Goal: Task Accomplishment & Management: Manage account settings

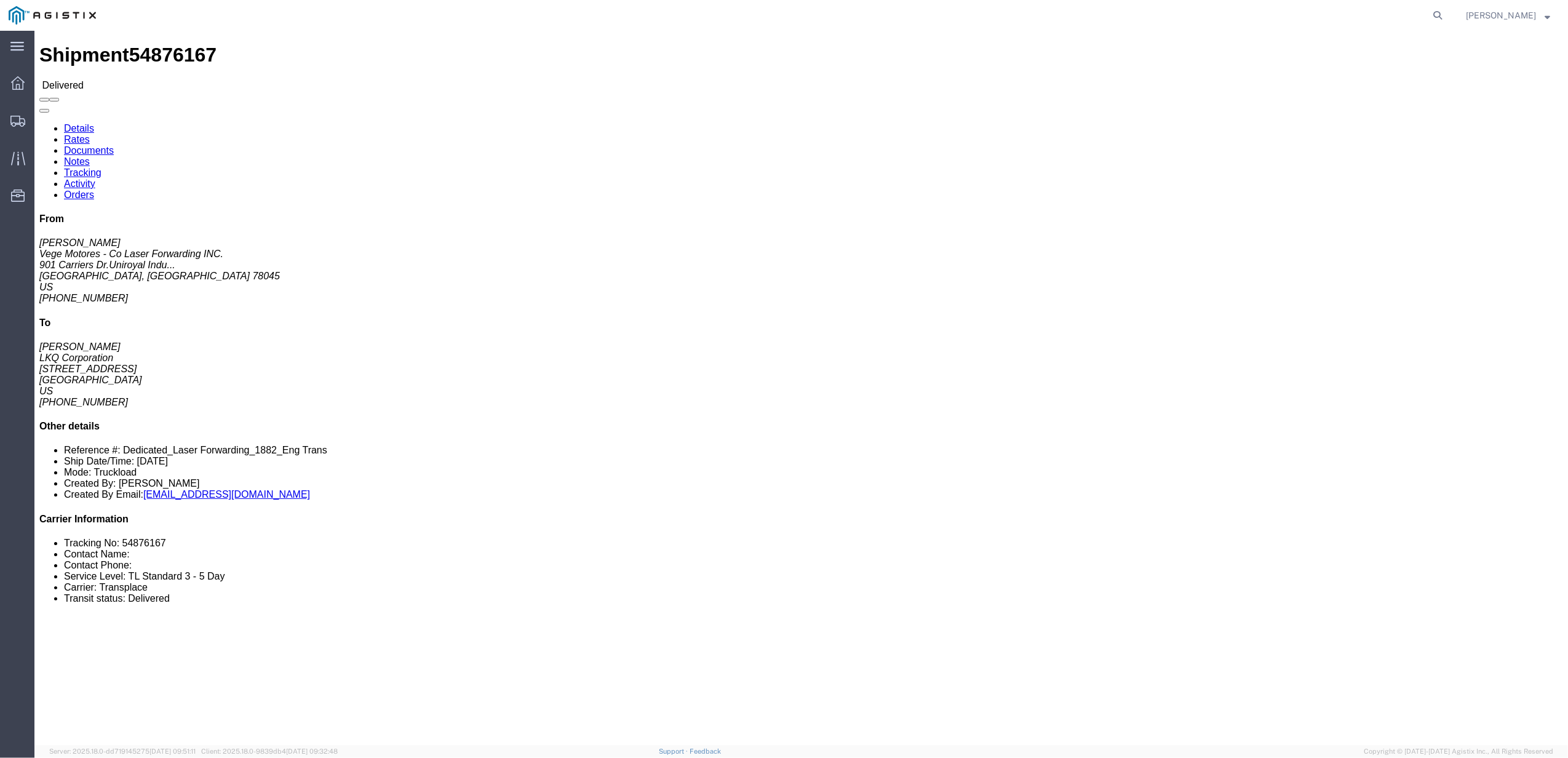
drag, startPoint x: 1383, startPoint y: 11, endPoint x: 1427, endPoint y: 15, distance: 44.2
click at [1384, 11] on agx-global-search at bounding box center [1251, 15] width 393 height 31
click at [1439, 13] on form at bounding box center [1438, 15] width 20 height 31
click at [1446, 15] on icon at bounding box center [1437, 15] width 17 height 17
paste input "55602785"
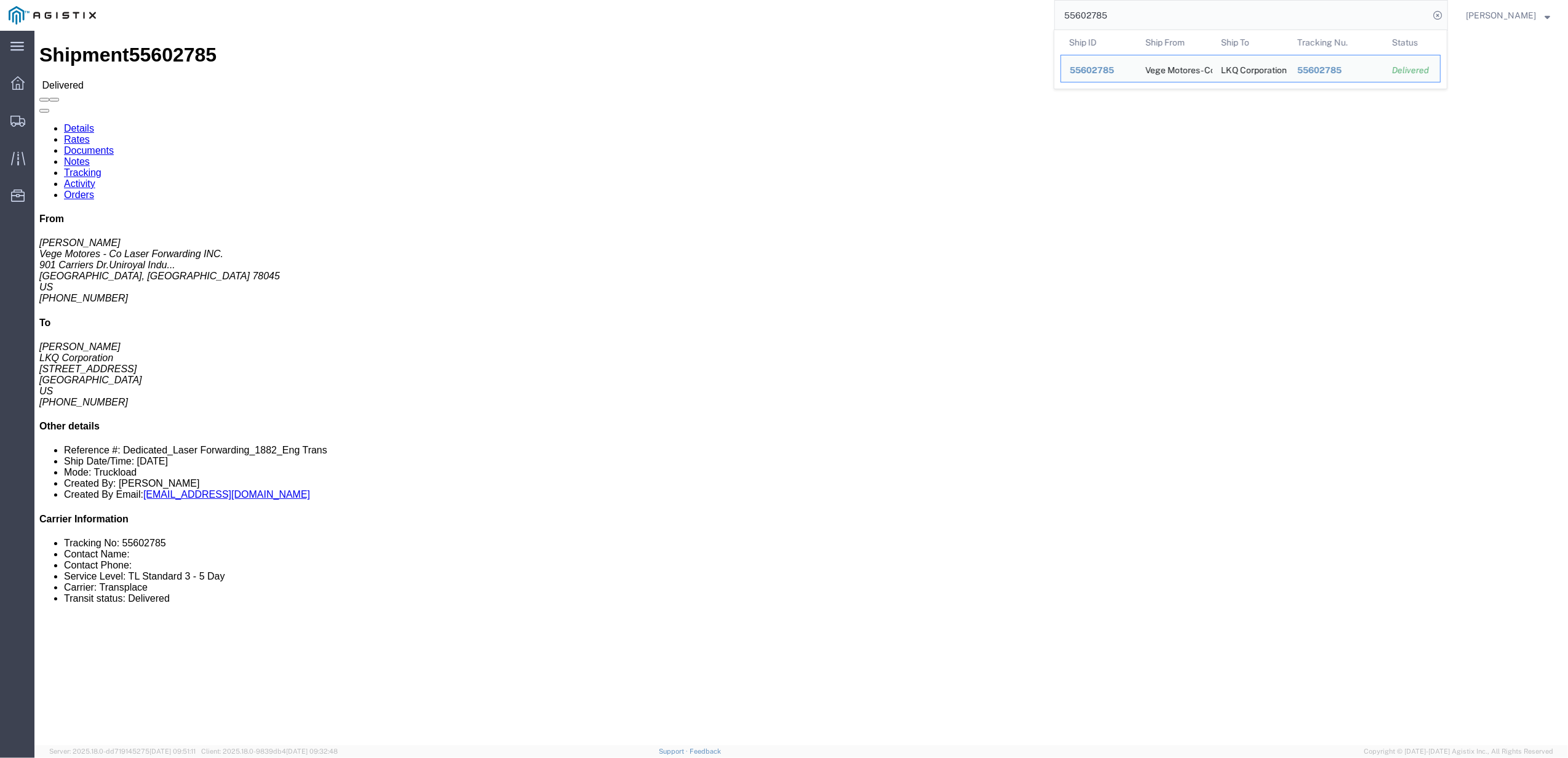
click at [1275, 17] on input "55602785" at bounding box center [1242, 15] width 374 height 30
paste input "419209"
type input "55419209"
click link "Tracking"
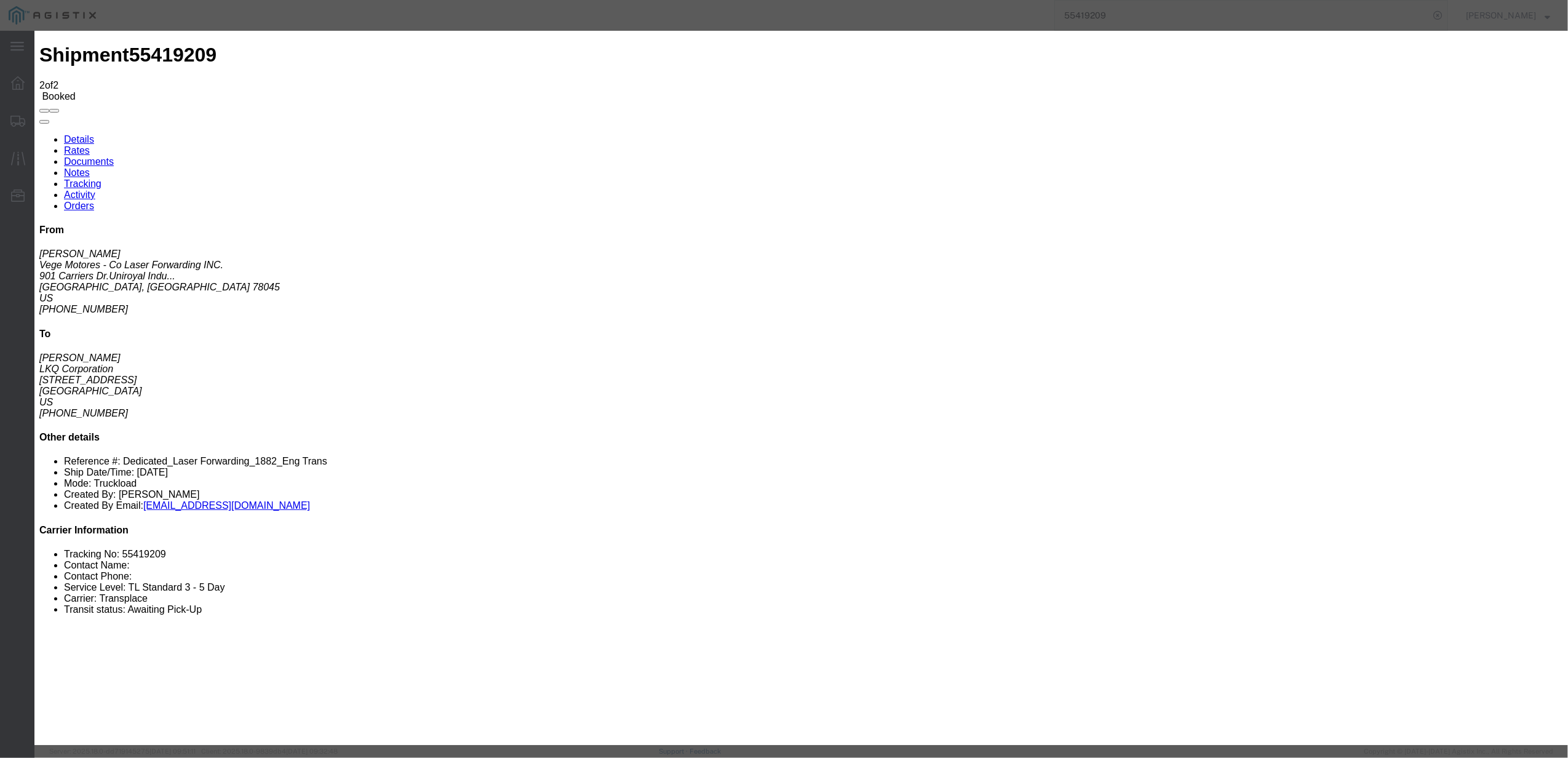
type input "[DATE]"
type input "11:00 AM"
select select "DELIVRED"
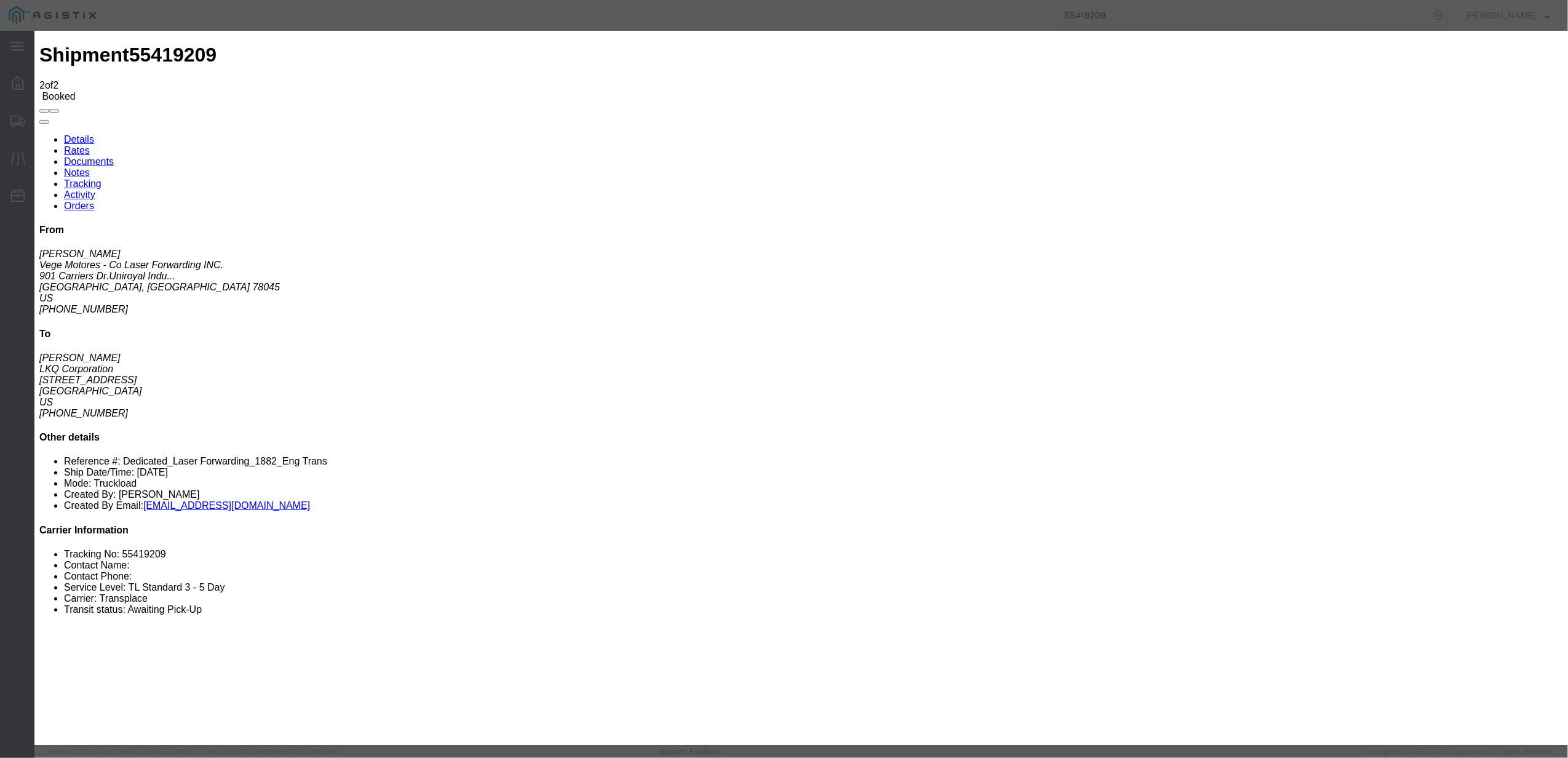
type input "[DATE]"
type input "12:59 AM"
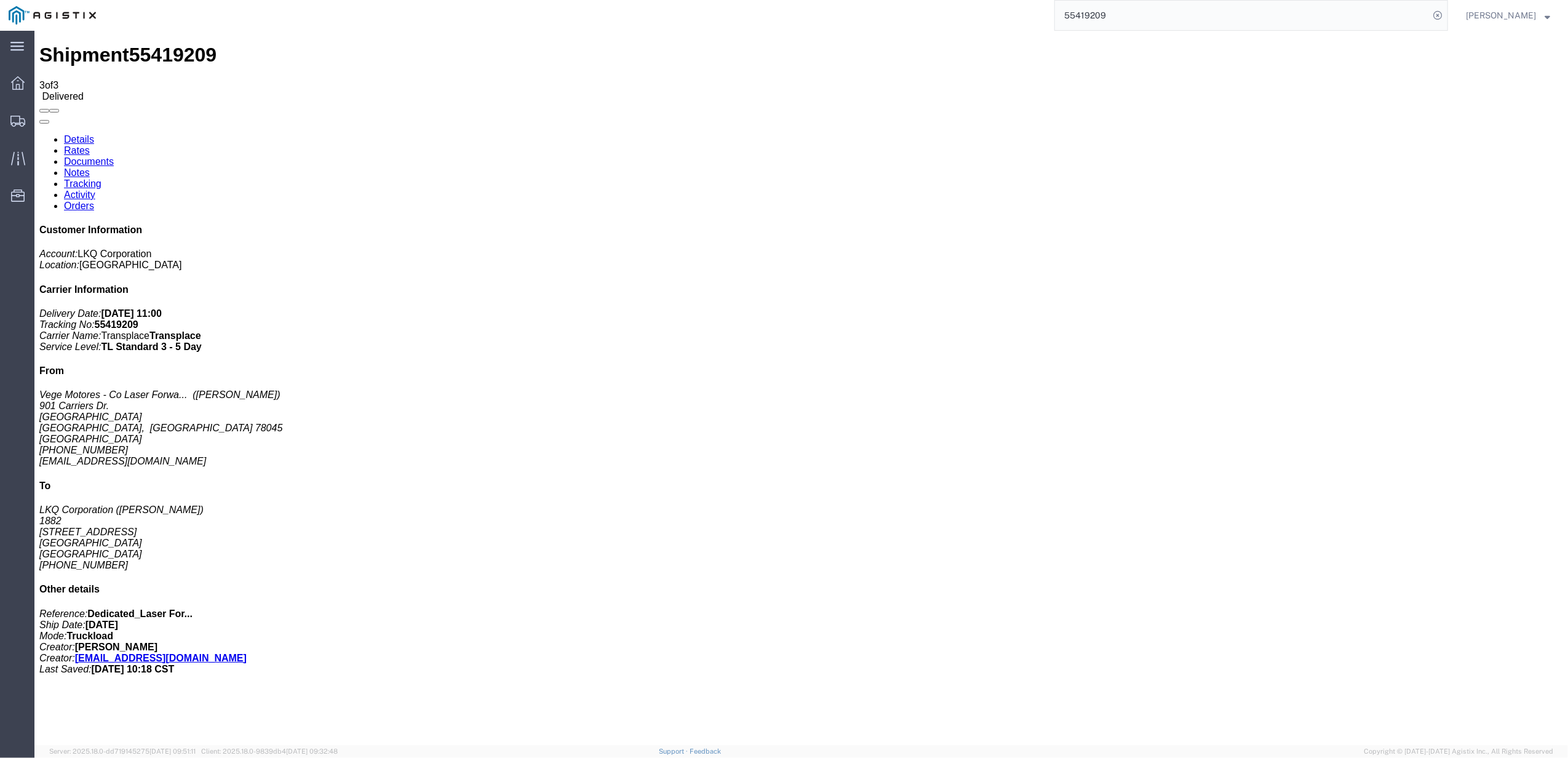
click at [1092, 14] on input "55419209" at bounding box center [1242, 15] width 374 height 30
paste input "6453602"
type input "56453602"
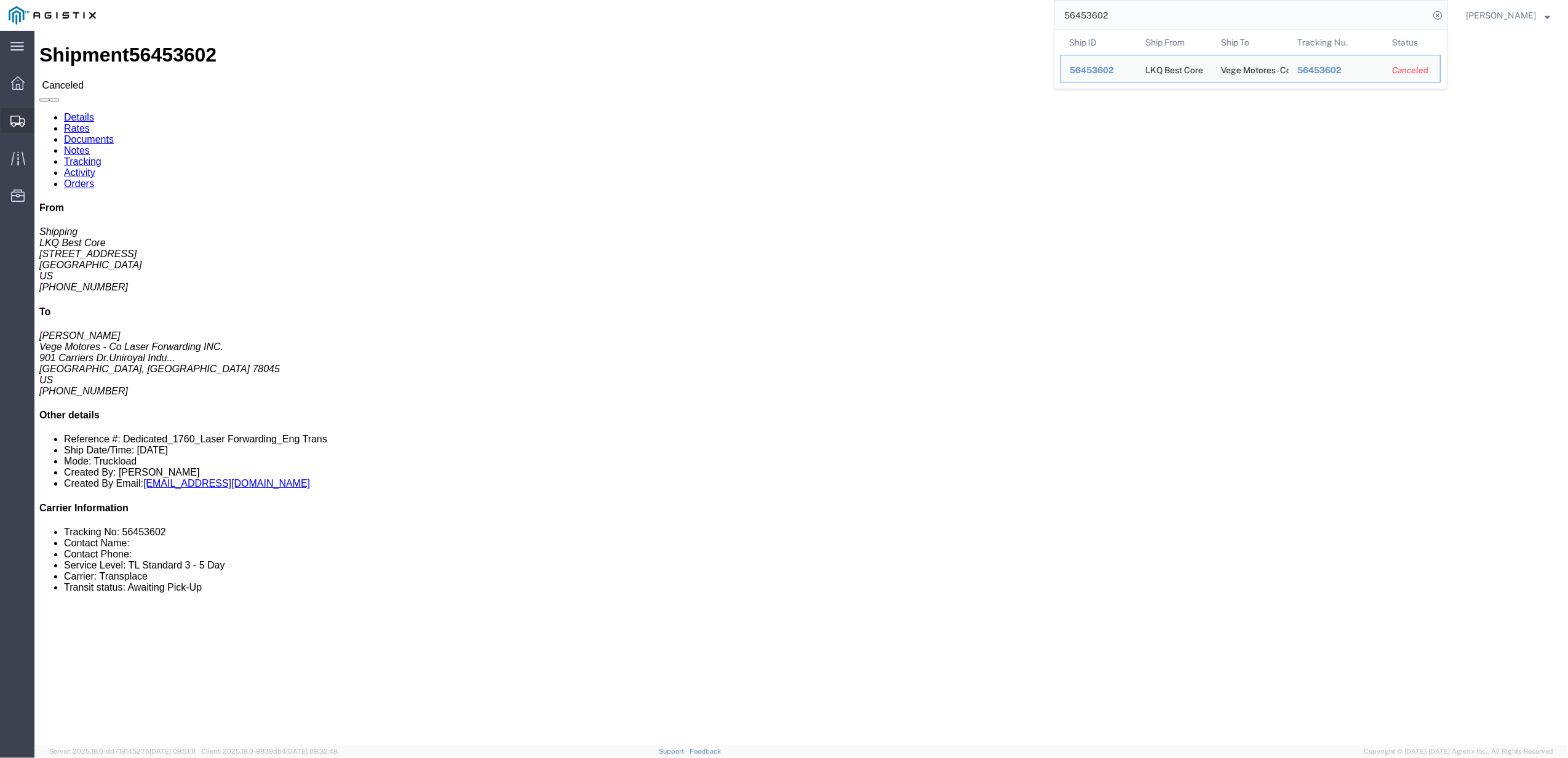
click at [8, 110] on div at bounding box center [18, 120] width 35 height 25
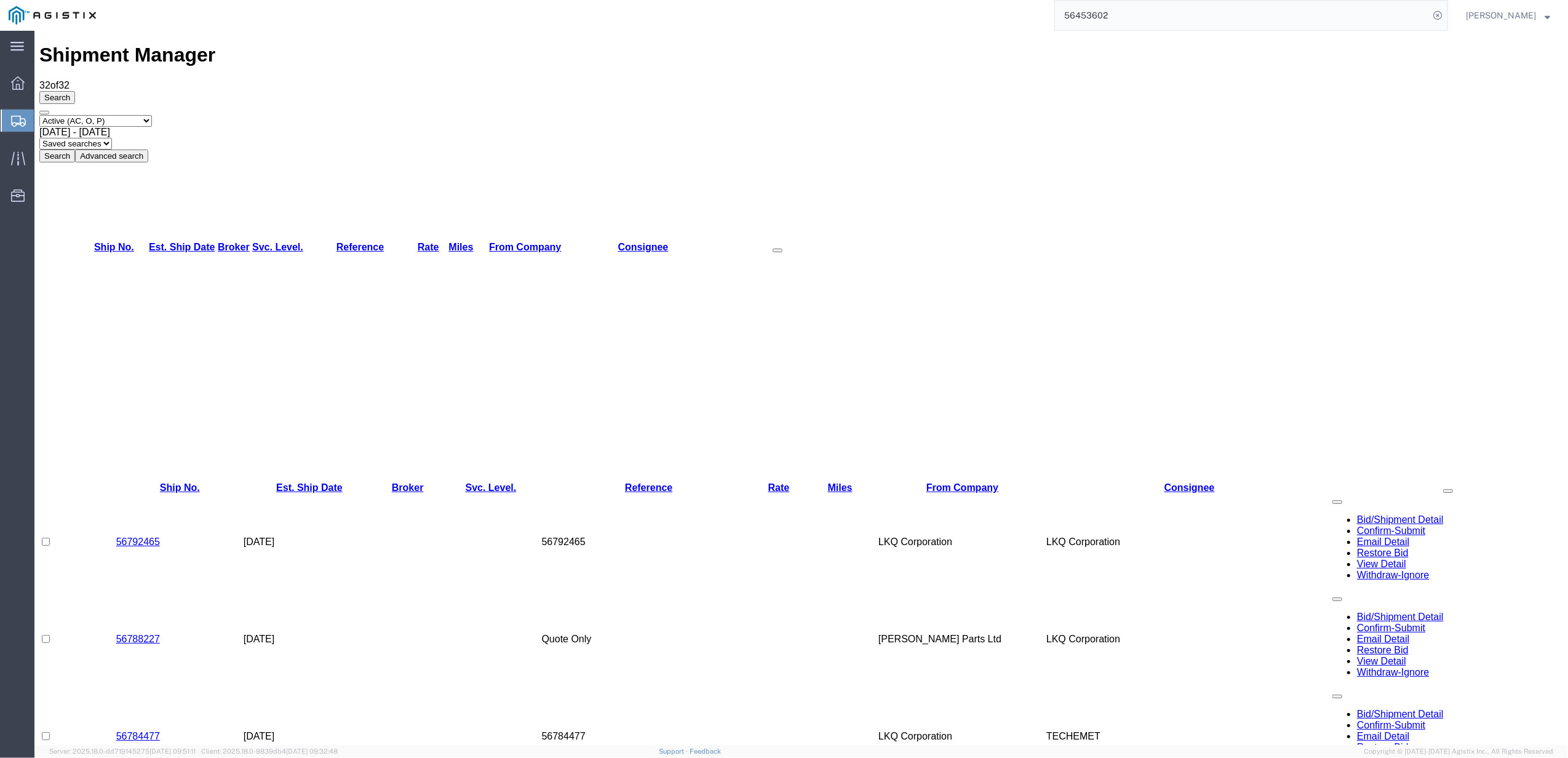
click at [286, 115] on div "Select status Active (AC, O, P) All Approved Awaiting Confirmation (AC) Booked …" at bounding box center [801, 138] width 1523 height 48
click at [286, 127] on div "[DATE] - [DATE]" at bounding box center [801, 132] width 1523 height 11
click at [133, 115] on select "Select status Active (AC, O, P) All Approved Awaiting Confirmation (AC) Booked …" at bounding box center [95, 120] width 113 height 11
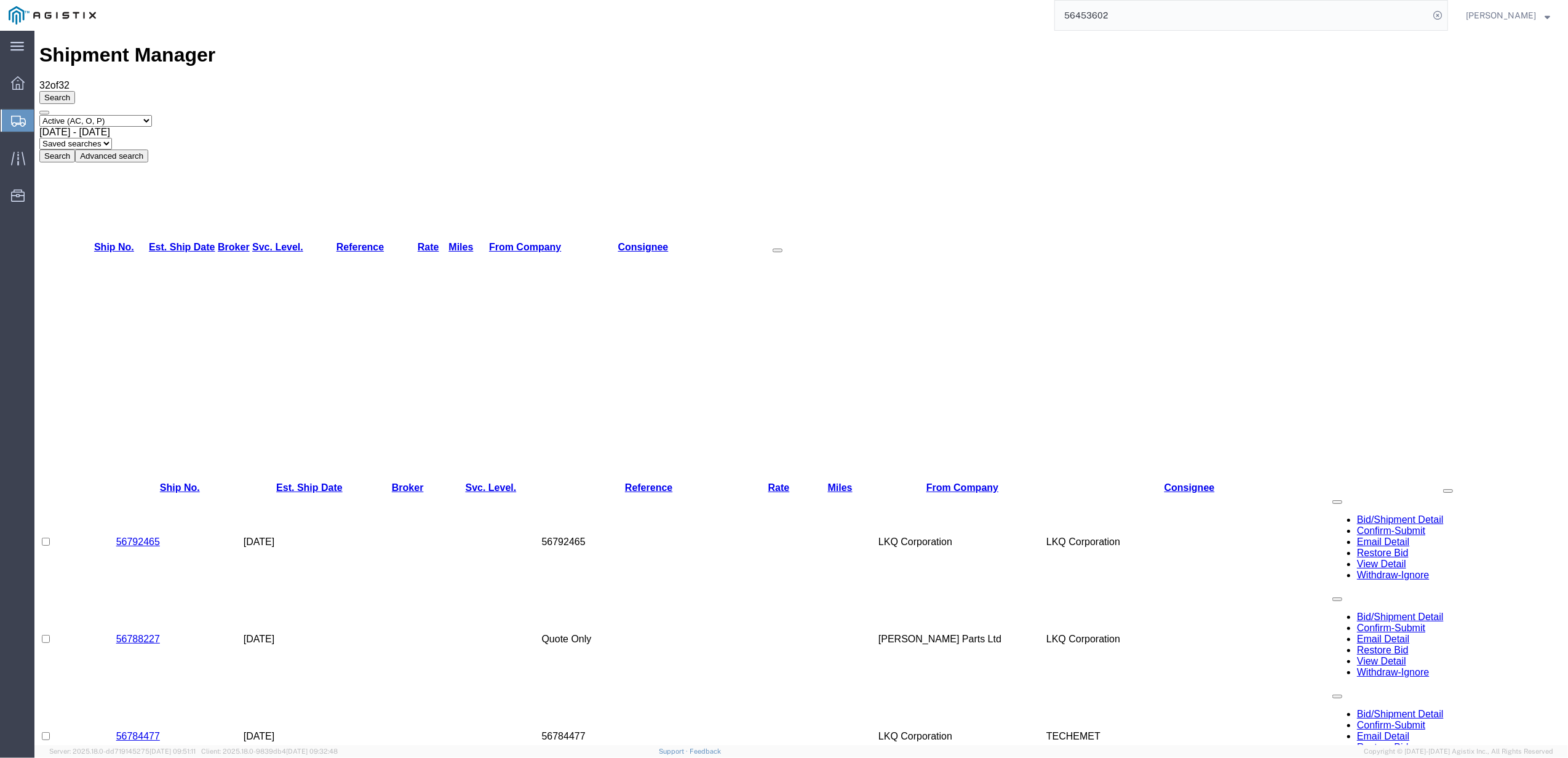
click at [133, 115] on select "Select status Active (AC, O, P) All Approved Awaiting Confirmation (AC) Booked …" at bounding box center [95, 120] width 113 height 11
click at [129, 115] on select "Select status Active (AC, O, P) All Approved Awaiting Confirmation (AC) Booked …" at bounding box center [95, 120] width 113 height 11
select select "BOOK"
click at [39, 115] on select "Select status Active (AC, O, P) All Approved Awaiting Confirmation (AC) Booked …" at bounding box center [95, 120] width 113 height 11
click at [75, 150] on button "Search" at bounding box center [57, 156] width 36 height 13
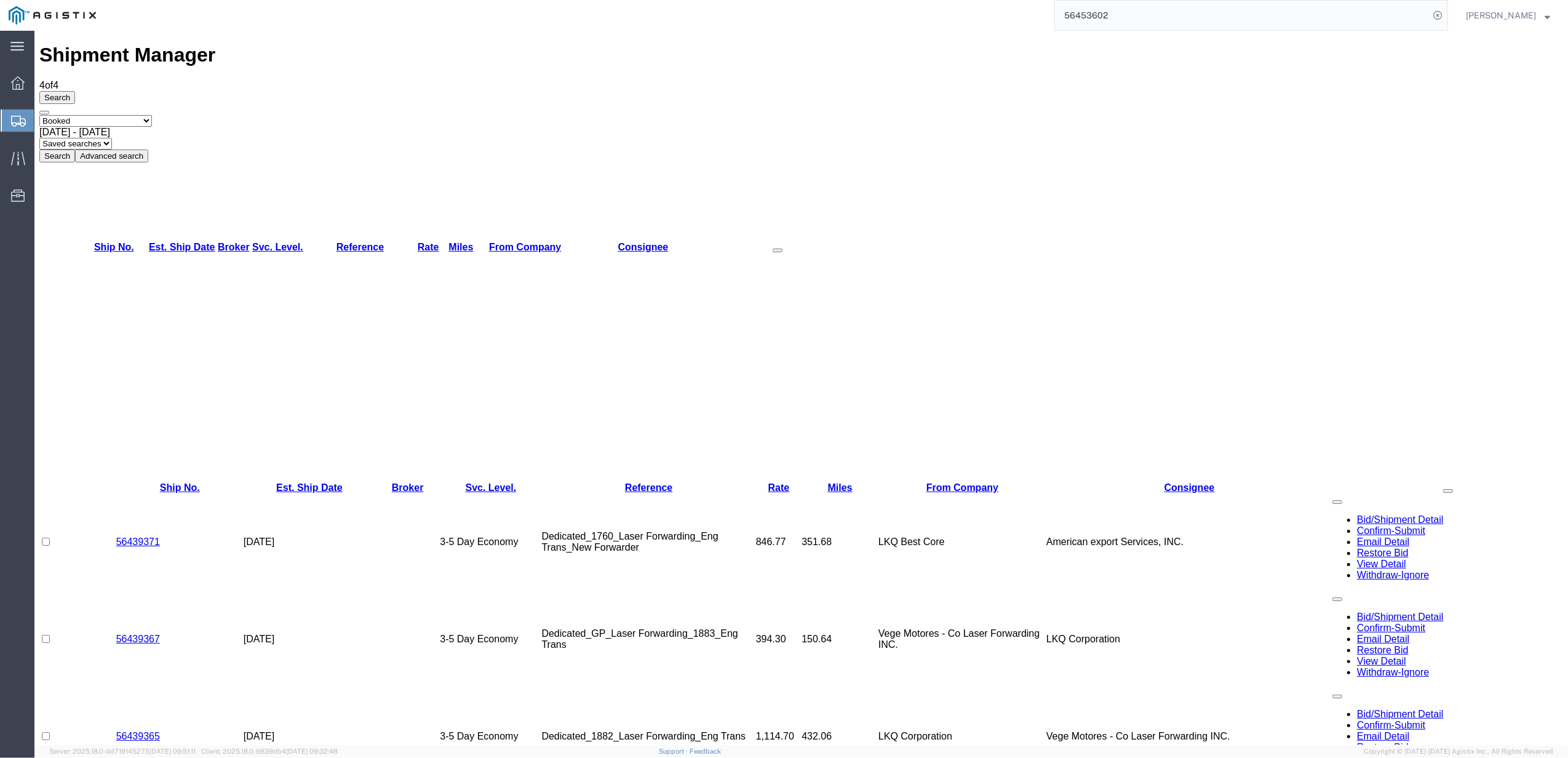
click at [918, 493] on td "LKQ Best Core" at bounding box center [962, 542] width 168 height 97
